Goal: Information Seeking & Learning: Learn about a topic

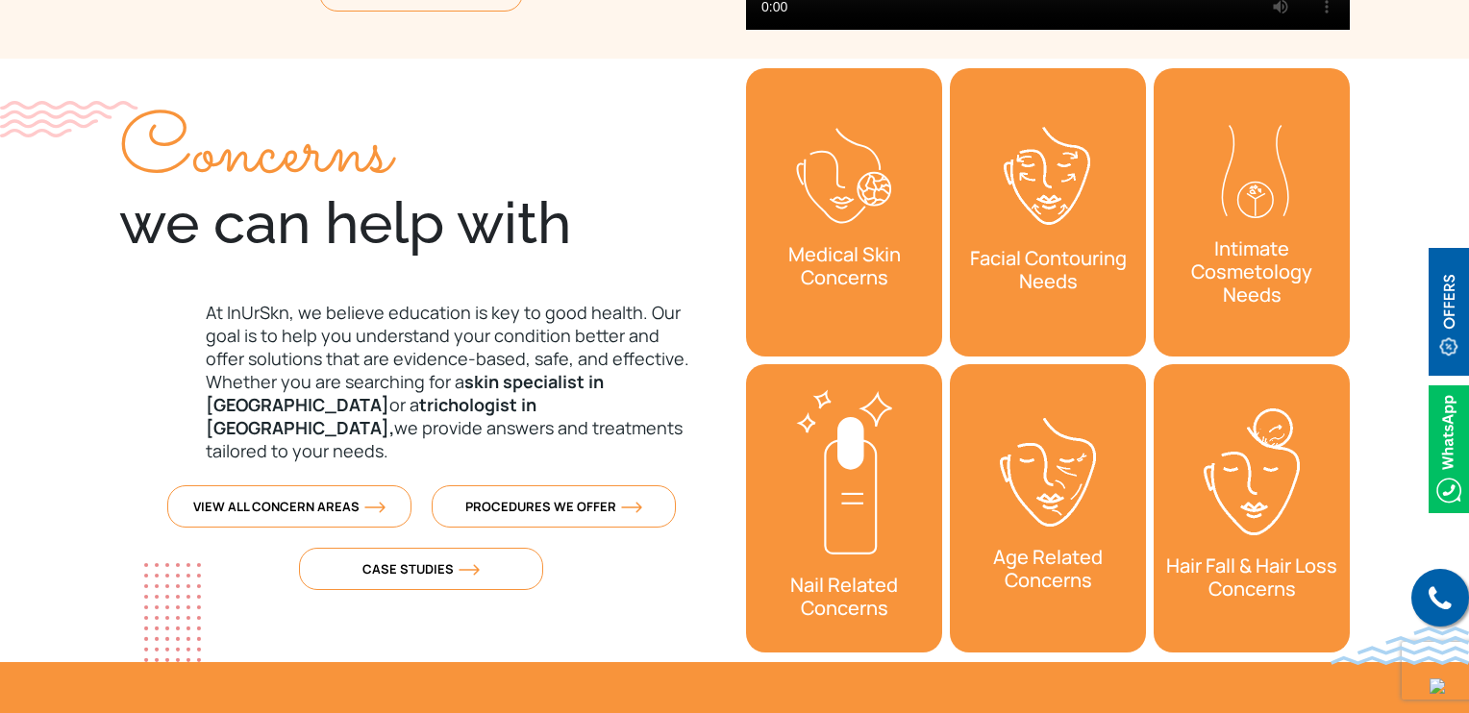
scroll to position [633, 0]
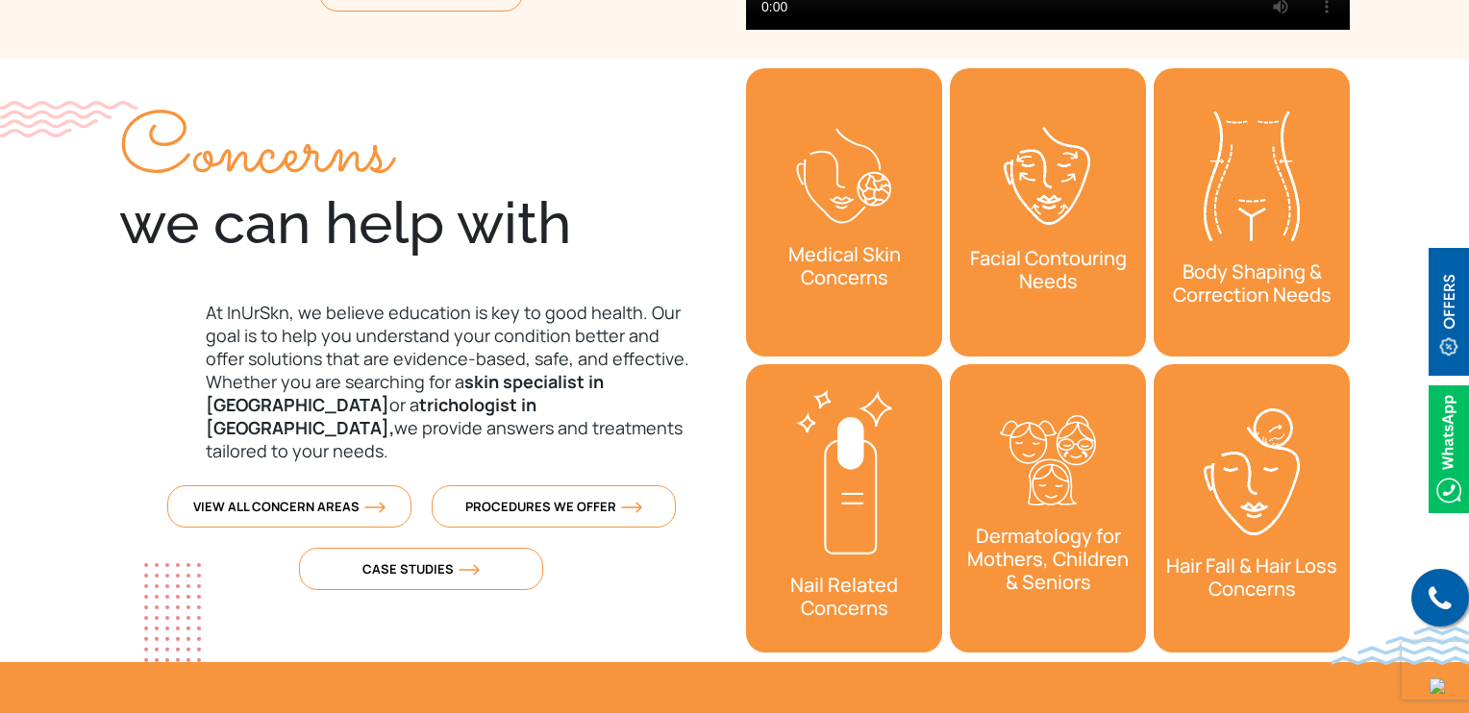
click at [1251, 599] on h3 "Hair Fall & Hair Loss Concerns" at bounding box center [1251, 577] width 196 height 65
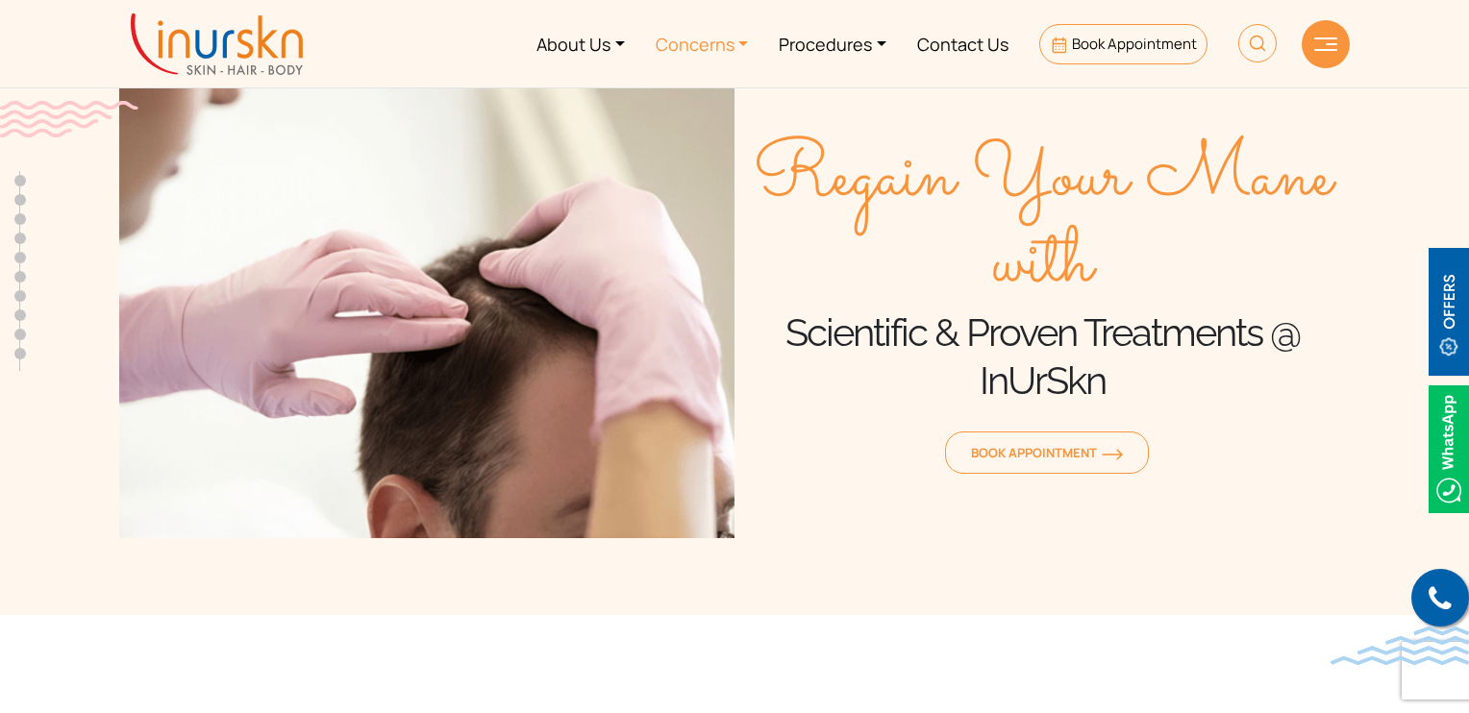
click at [734, 42] on link "Concerns" at bounding box center [702, 44] width 124 height 72
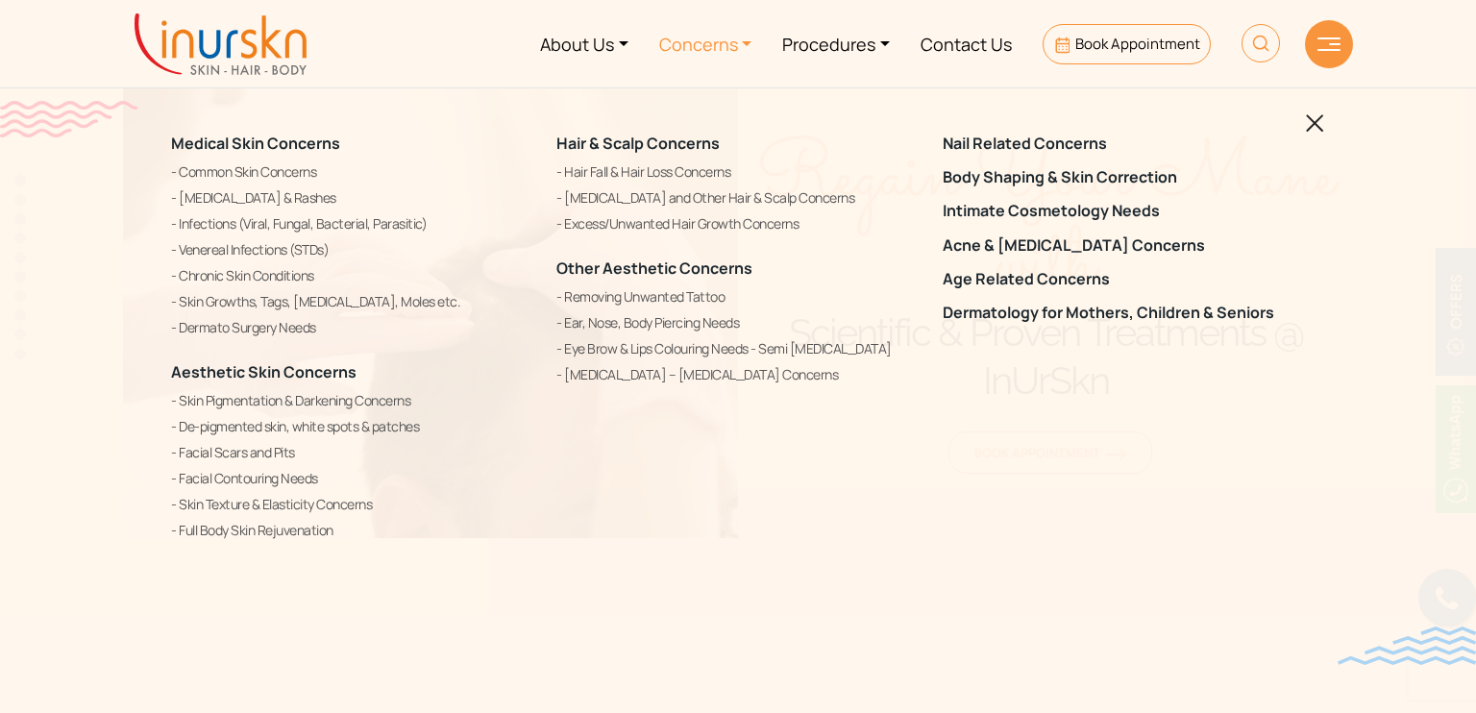
click at [734, 42] on link "Concerns" at bounding box center [706, 44] width 124 height 72
click at [831, 65] on link "Procedures" at bounding box center [836, 44] width 138 height 72
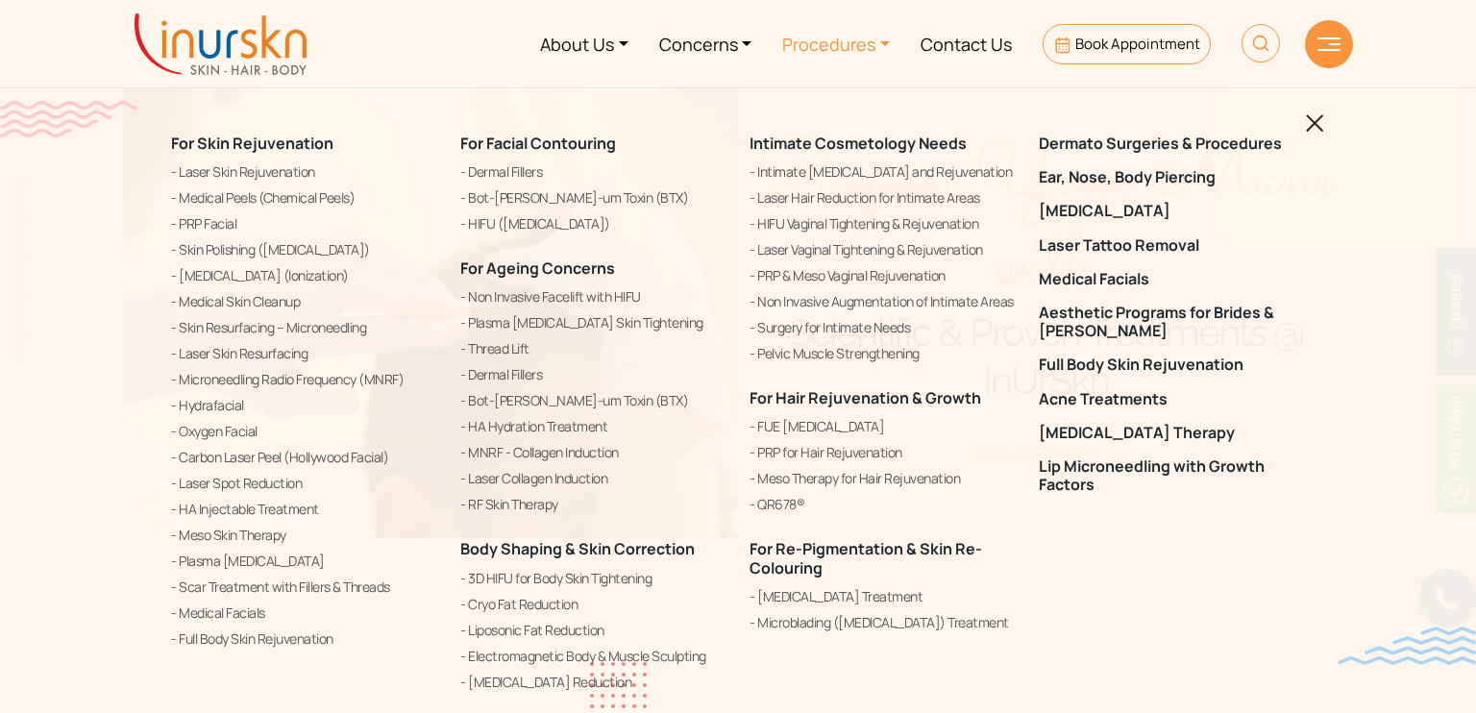
click at [831, 65] on link "Procedures" at bounding box center [836, 44] width 138 height 72
click at [776, 44] on link "Procedures" at bounding box center [836, 44] width 138 height 72
click at [827, 47] on link "Procedures" at bounding box center [836, 44] width 138 height 72
click at [1319, 126] on img at bounding box center [1315, 123] width 18 height 18
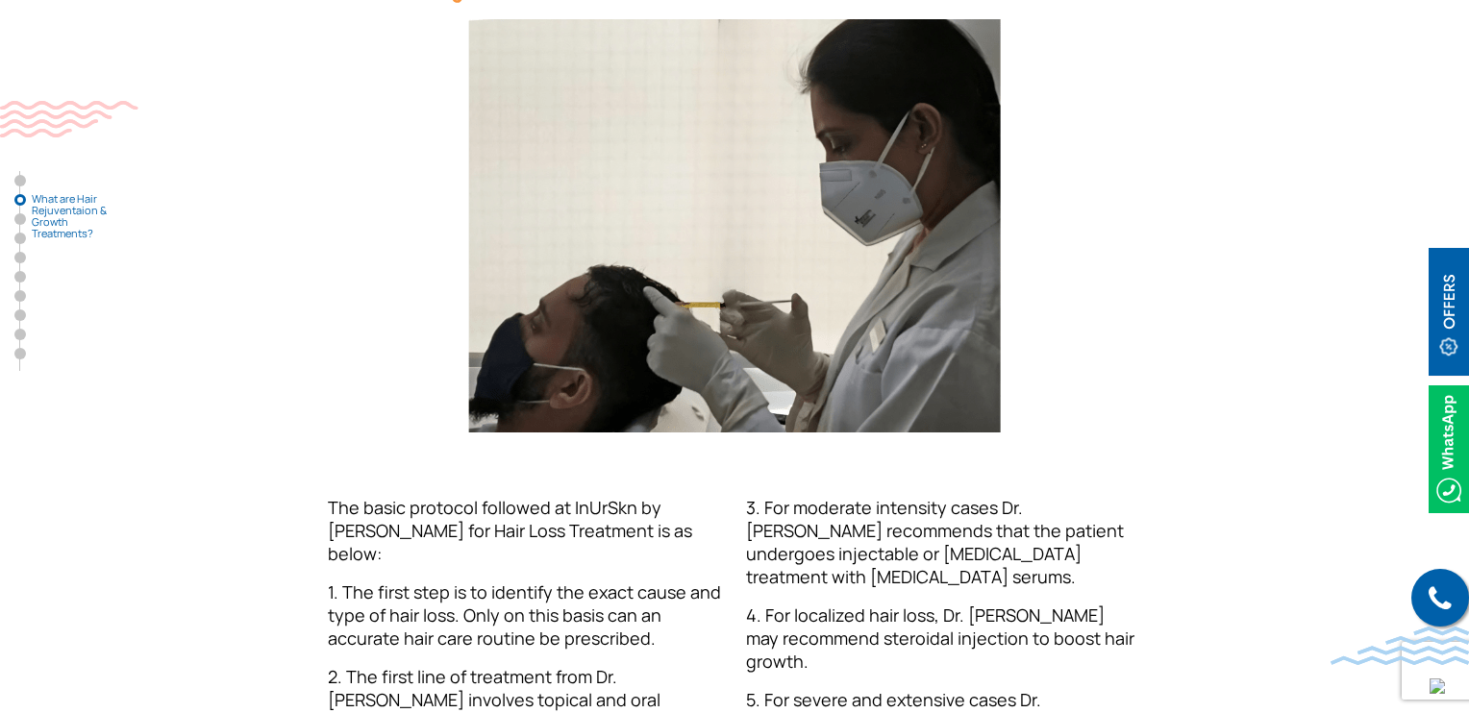
scroll to position [900, 0]
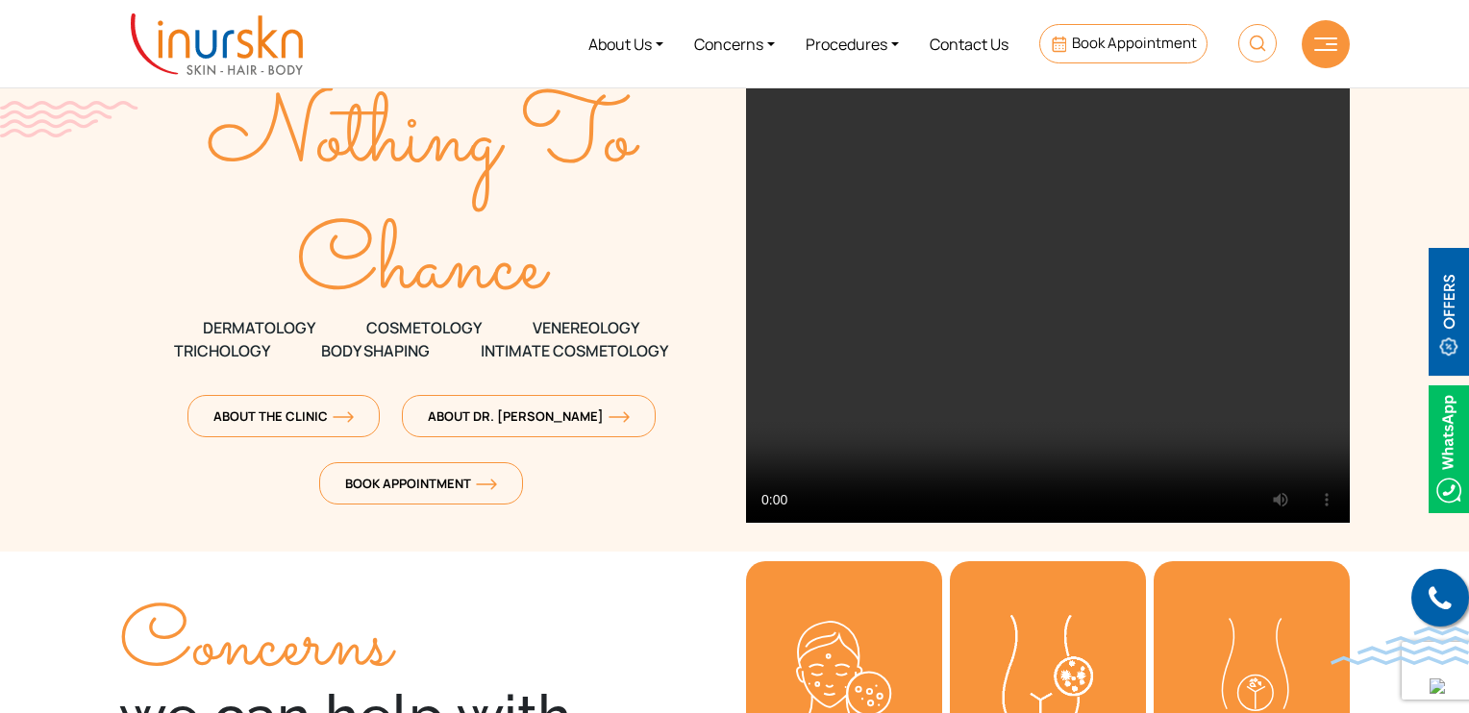
scroll to position [138, 0]
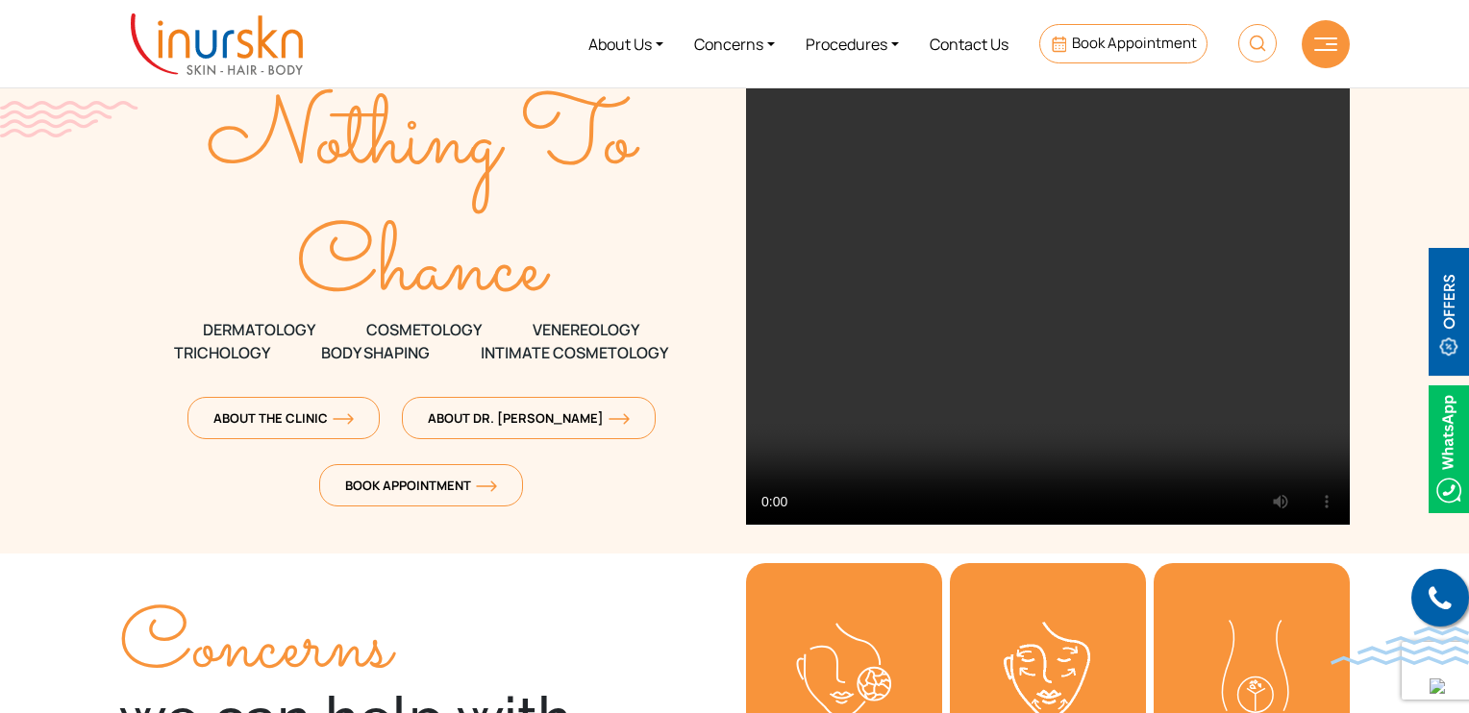
click at [591, 326] on span "VENEREOLOGY" at bounding box center [586, 329] width 107 height 23
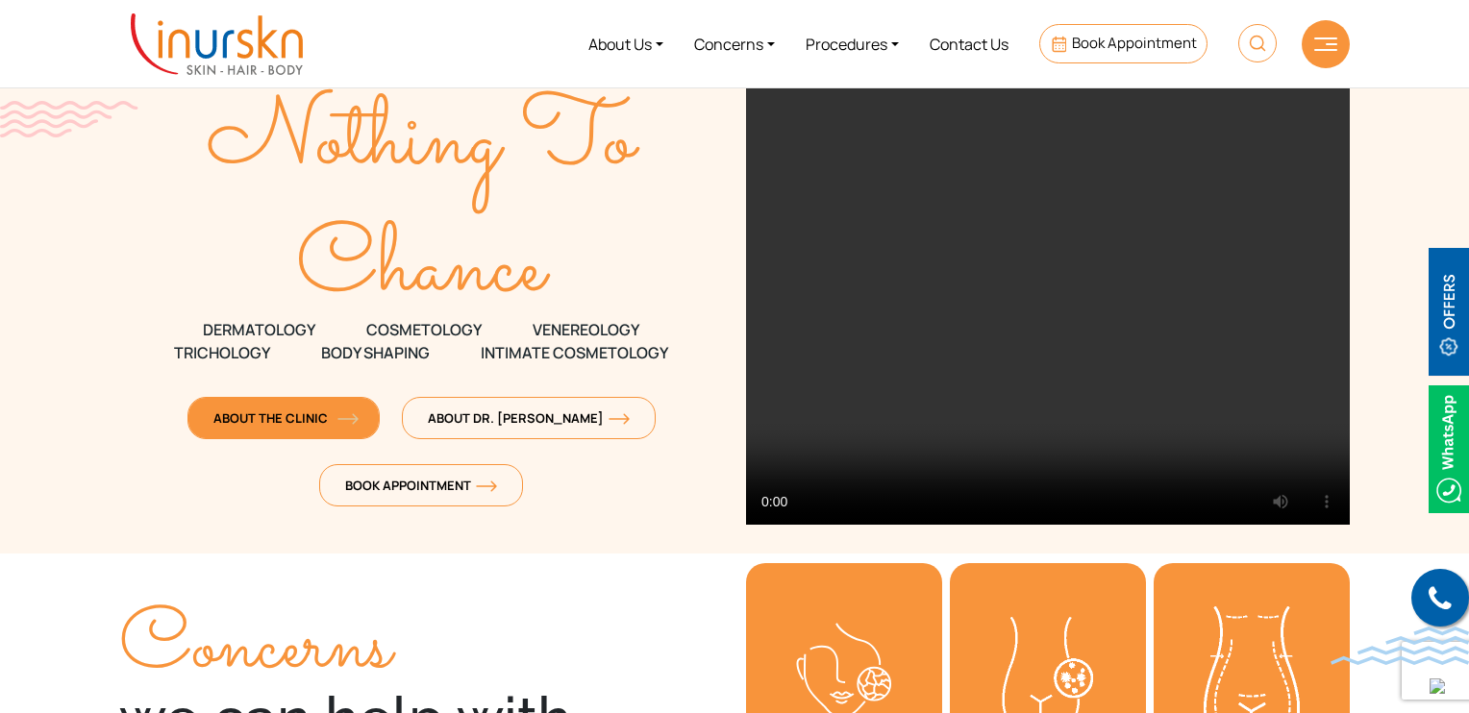
click at [335, 412] on span "About The Clinic" at bounding box center [283, 417] width 140 height 17
